Goal: Contribute content: Add original content to the website for others to see

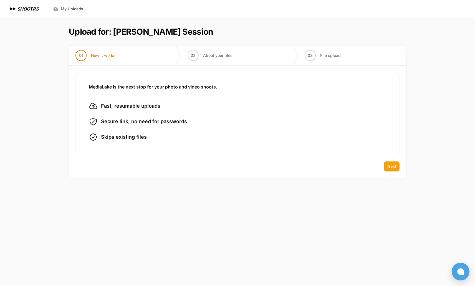
click at [394, 169] on span "Next" at bounding box center [391, 167] width 9 height 6
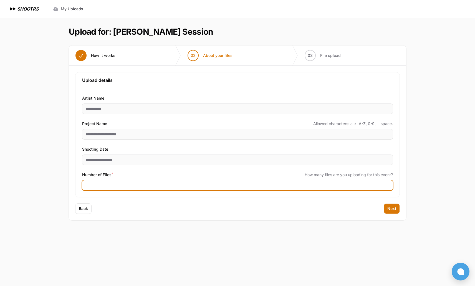
click at [235, 185] on input "Number of Files *" at bounding box center [237, 185] width 310 height 10
type input "****"
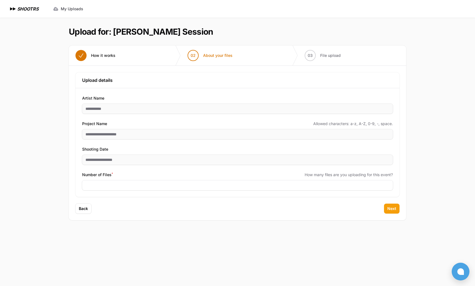
click at [389, 209] on span "Next" at bounding box center [391, 209] width 9 height 6
